Goal: Task Accomplishment & Management: Use online tool/utility

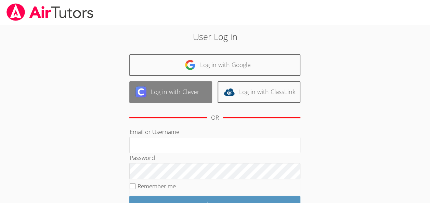
click at [189, 87] on link "Log in with Clever" at bounding box center [170, 92] width 83 height 22
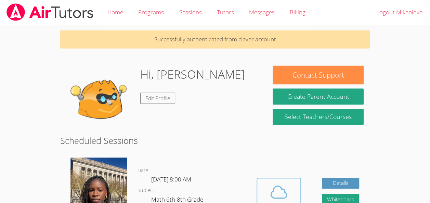
click at [281, 191] on icon at bounding box center [278, 192] width 19 height 19
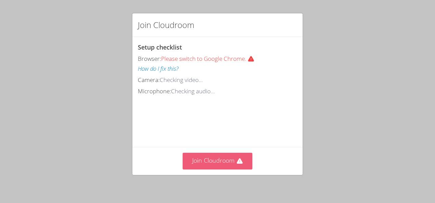
click at [210, 162] on button "Join Cloudroom" at bounding box center [218, 161] width 70 height 17
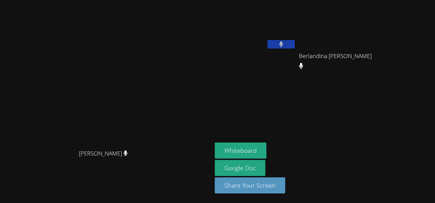
click at [211, 60] on main "Darine Odigé Darine Odigé" at bounding box center [106, 101] width 212 height 203
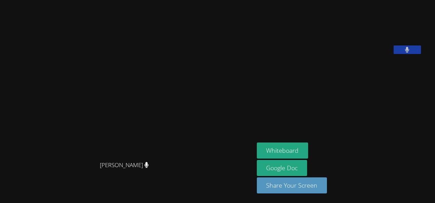
click at [250, 119] on main "Darine Odigé Darine Odigé" at bounding box center [127, 101] width 254 height 203
click at [285, 149] on button "Whiteboard" at bounding box center [283, 151] width 52 height 16
